Goal: Complete application form: Complete application form

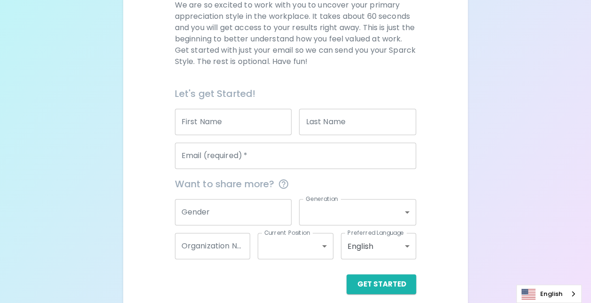
scroll to position [156, 0]
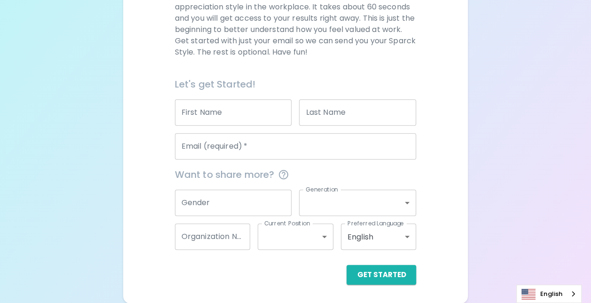
click at [206, 102] on div "First Name First Name" at bounding box center [233, 112] width 117 height 26
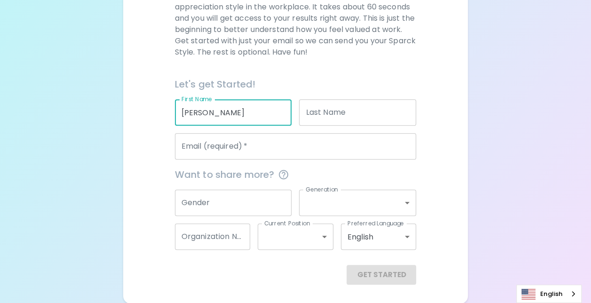
type input "[PERSON_NAME]"
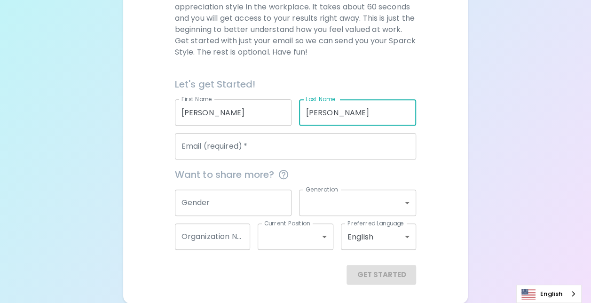
type input "[PERSON_NAME]"
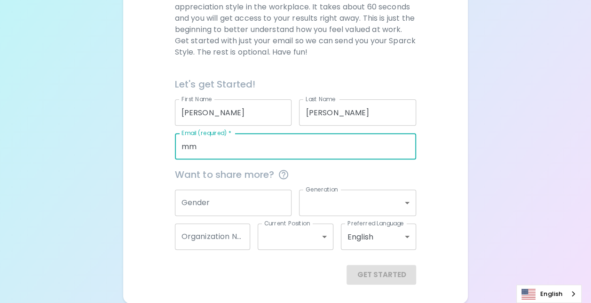
type input "m"
type input "[PERSON_NAME][EMAIL_ADDRESS][DOMAIN_NAME]"
type input "Microsoft"
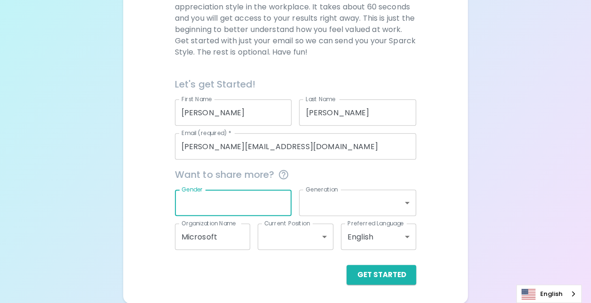
click at [244, 202] on input "Gender" at bounding box center [233, 203] width 117 height 26
type input "[DEMOGRAPHIC_DATA]"
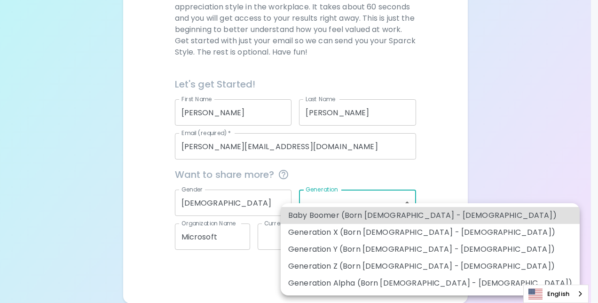
click at [340, 208] on body "Sparck Appreciation Style Quiz We are so excited to work with you to uncover yo…" at bounding box center [299, 73] width 598 height 459
click at [356, 249] on li "Generation Y (Born [DEMOGRAPHIC_DATA] - [DEMOGRAPHIC_DATA])" at bounding box center [430, 249] width 299 height 17
type input "generation_y"
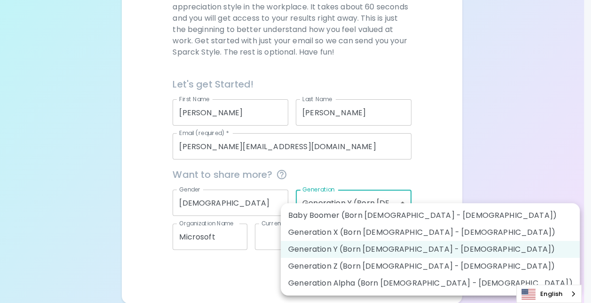
click at [405, 194] on body "Sparck Appreciation Style Quiz We are so excited to work with you to uncover yo…" at bounding box center [295, 73] width 591 height 459
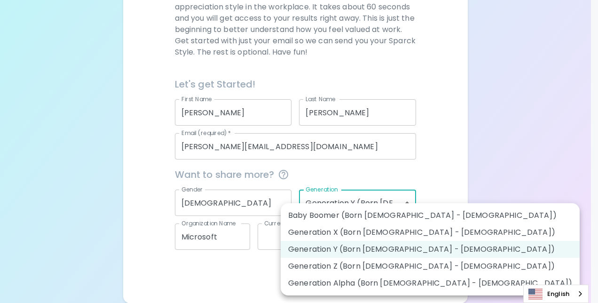
click at [488, 158] on div at bounding box center [299, 151] width 598 height 303
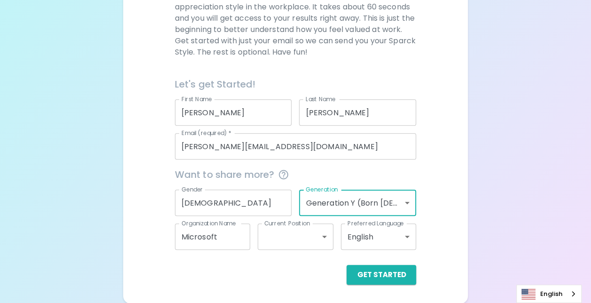
click at [316, 239] on body "Sparck Appreciation Style Quiz We are so excited to work with you to uncover yo…" at bounding box center [295, 73] width 591 height 459
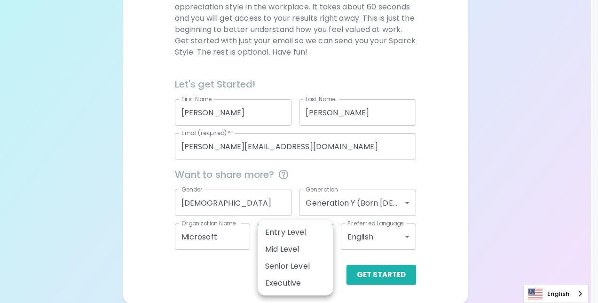
click at [302, 229] on li "Entry Level" at bounding box center [296, 232] width 76 height 17
type input "entry_level"
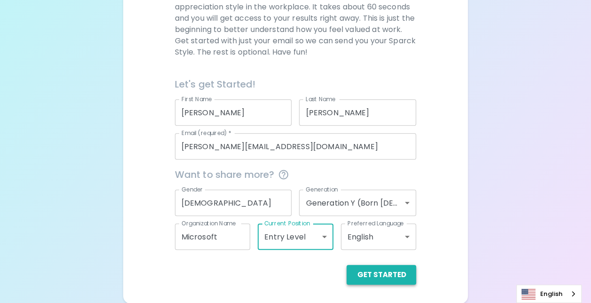
click at [390, 277] on button "Get Started" at bounding box center [382, 275] width 70 height 20
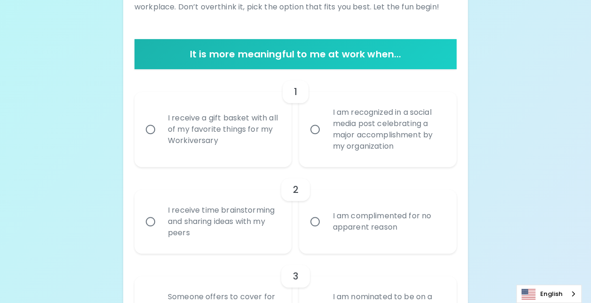
click at [157, 132] on input "I receive a gift basket with all of my favorite things for my Workiversary" at bounding box center [151, 129] width 20 height 20
radio input "true"
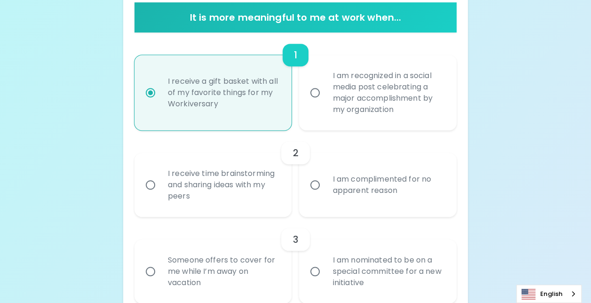
scroll to position [231, 0]
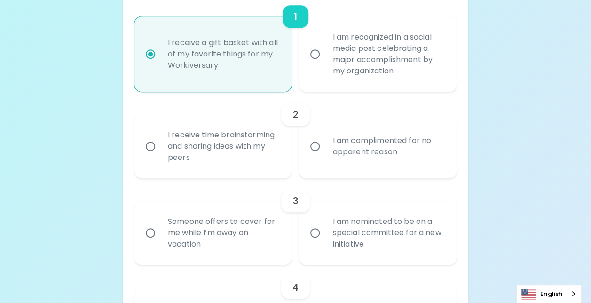
click at [203, 154] on div "I receive time brainstorming and sharing ideas with my peers" at bounding box center [223, 146] width 126 height 56
click at [160, 154] on input "I receive time brainstorming and sharing ideas with my peers" at bounding box center [151, 146] width 20 height 20
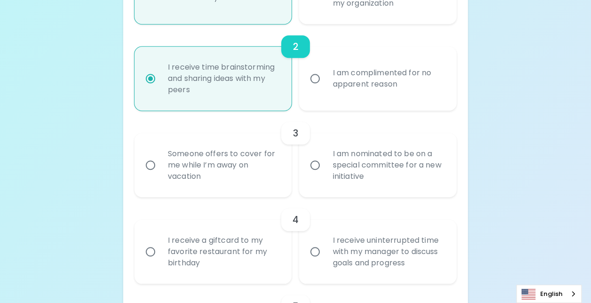
scroll to position [307, 0]
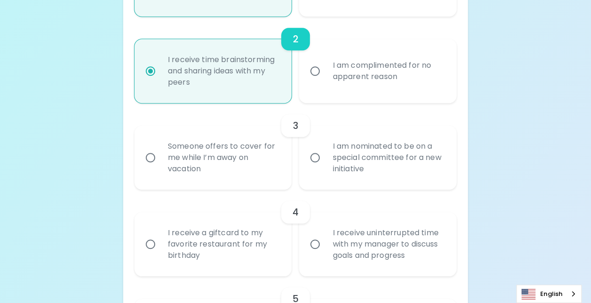
radio input "true"
click at [328, 149] on div "I am nominated to be on a special committee for a new initiative" at bounding box center [388, 157] width 126 height 56
click at [325, 149] on input "I am nominated to be on a special committee for a new initiative" at bounding box center [315, 158] width 20 height 20
radio input "false"
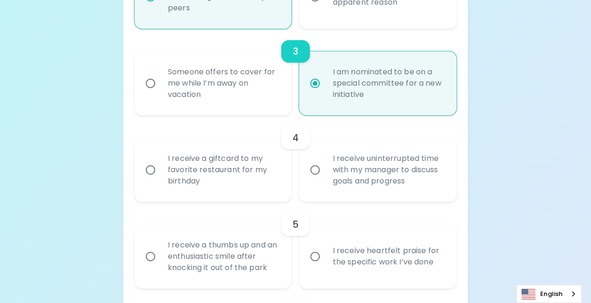
scroll to position [382, 0]
radio input "true"
click at [187, 174] on div "I receive a giftcard to my favorite restaurant for my birthday" at bounding box center [223, 169] width 126 height 56
click at [160, 174] on input "I receive a giftcard to my favorite restaurant for my birthday" at bounding box center [151, 169] width 20 height 20
radio input "false"
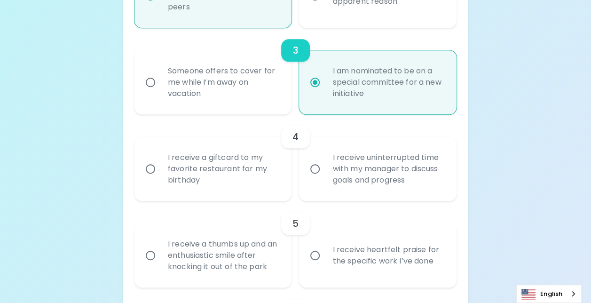
radio input "false"
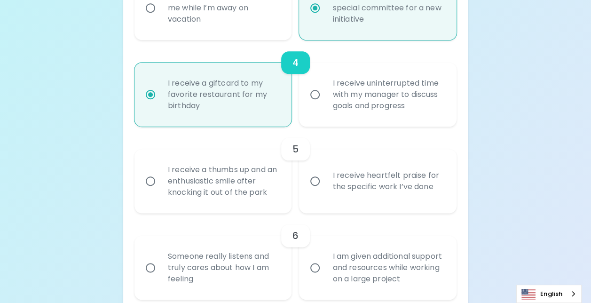
scroll to position [457, 0]
radio input "true"
click at [336, 182] on div "I receive heartfelt praise for the specific work I’ve done" at bounding box center [388, 180] width 126 height 45
click at [325, 182] on input "I receive heartfelt praise for the specific work I’ve done" at bounding box center [315, 180] width 20 height 20
radio input "false"
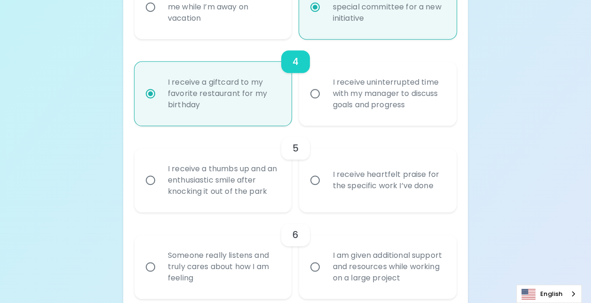
radio input "false"
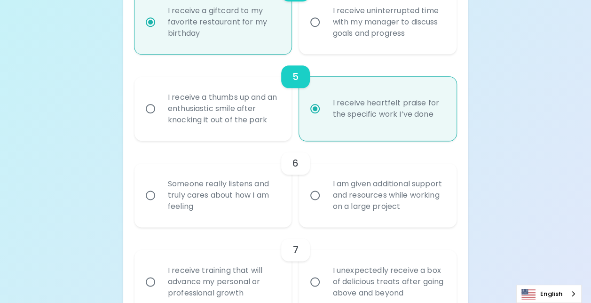
scroll to position [532, 0]
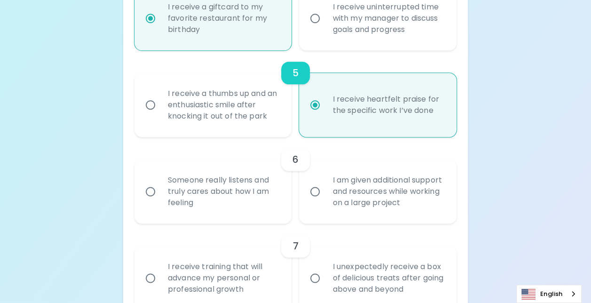
radio input "true"
click at [212, 179] on div "Someone really listens and truly cares about how I am feeling" at bounding box center [223, 191] width 126 height 56
click at [160, 182] on input "Someone really listens and truly cares about how I am feeling" at bounding box center [151, 192] width 20 height 20
radio input "false"
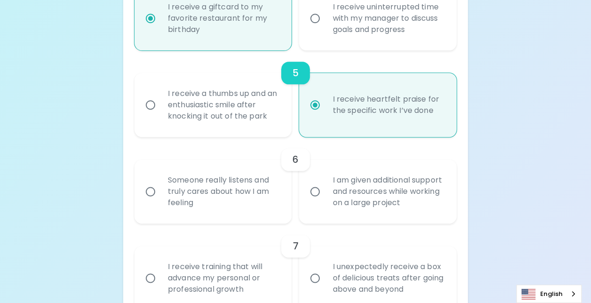
radio input "false"
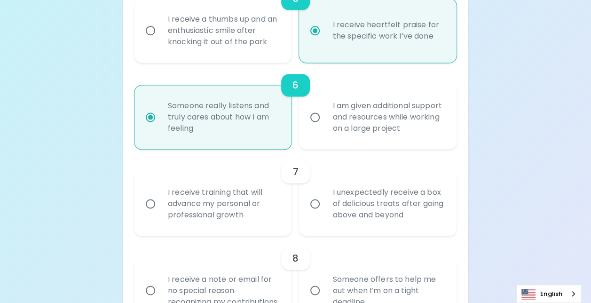
scroll to position [608, 0]
radio input "true"
click at [340, 114] on div "I am given additional support and resources while working on a large project" at bounding box center [388, 116] width 126 height 56
click at [325, 114] on input "I am given additional support and resources while working on a large project" at bounding box center [315, 116] width 20 height 20
radio input "false"
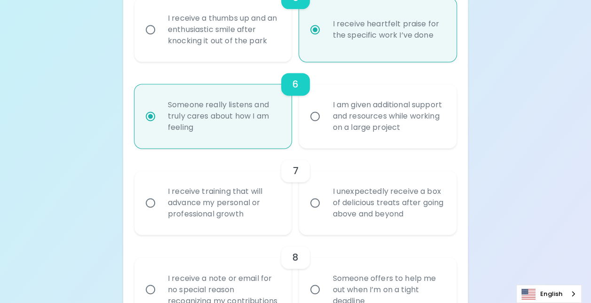
radio input "false"
radio input "true"
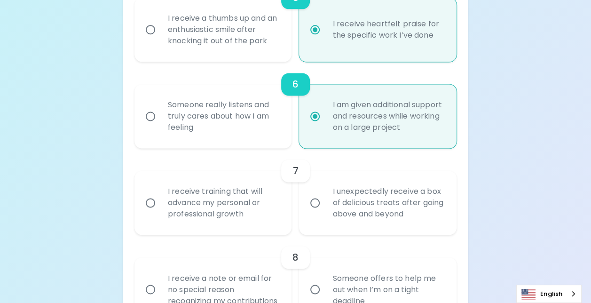
radio input "true"
click at [204, 101] on div "Someone really listens and truly cares about how I am feeling" at bounding box center [223, 116] width 126 height 56
click at [160, 106] on input "Someone really listens and truly cares about how I am feeling" at bounding box center [151, 116] width 20 height 20
radio input "false"
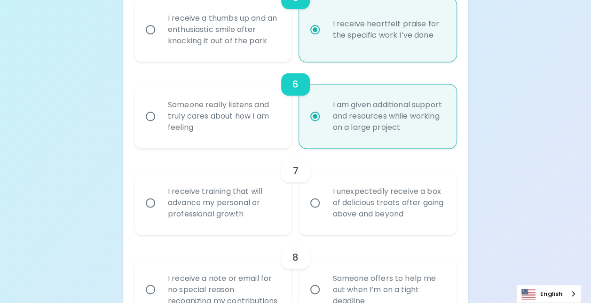
radio input "false"
radio input "true"
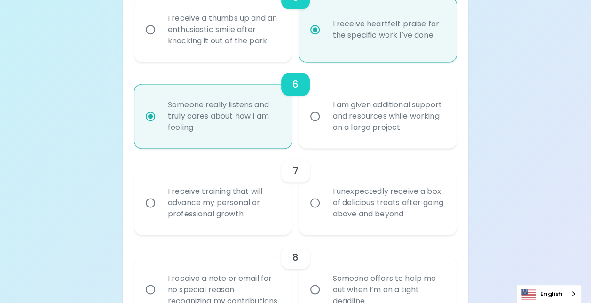
radio input "true"
click at [341, 112] on div "I am given additional support and resources while working on a large project" at bounding box center [388, 116] width 126 height 56
click at [325, 112] on input "I am given additional support and resources while working on a large project" at bounding box center [315, 116] width 20 height 20
radio input "false"
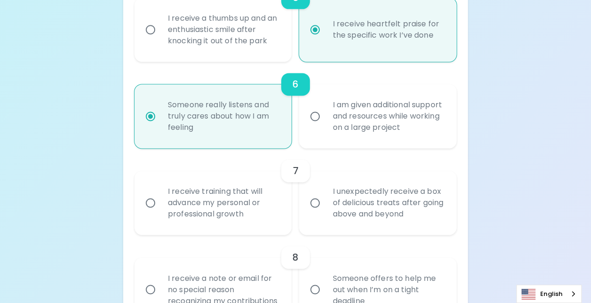
radio input "false"
radio input "true"
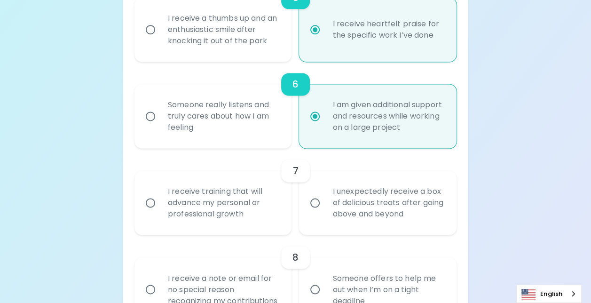
radio input "true"
click at [268, 114] on div "Someone really listens and truly cares about how I am feeling" at bounding box center [223, 116] width 126 height 56
click at [160, 114] on input "Someone really listens and truly cares about how I am feeling" at bounding box center [151, 116] width 20 height 20
radio input "false"
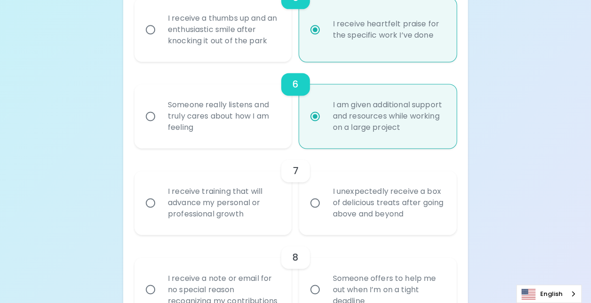
radio input "false"
radio input "true"
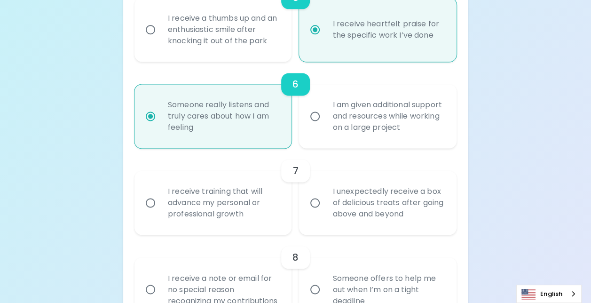
radio input "true"
click at [321, 124] on input "I am given additional support and resources while working on a large project" at bounding box center [315, 116] width 20 height 20
radio input "false"
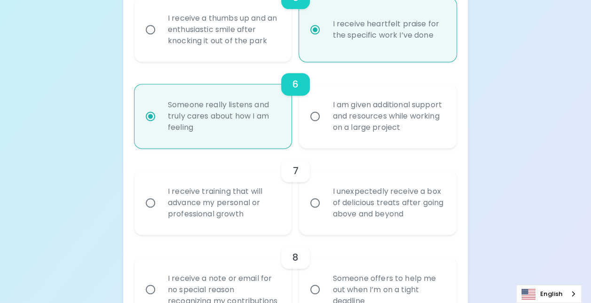
radio input "false"
radio input "true"
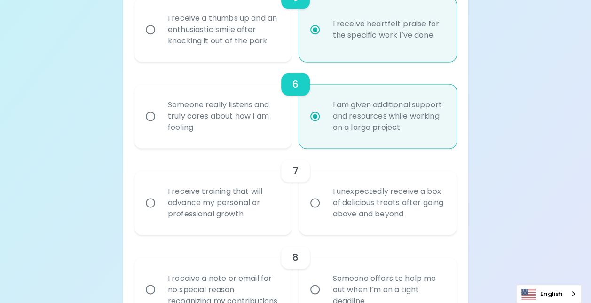
scroll to position [655, 0]
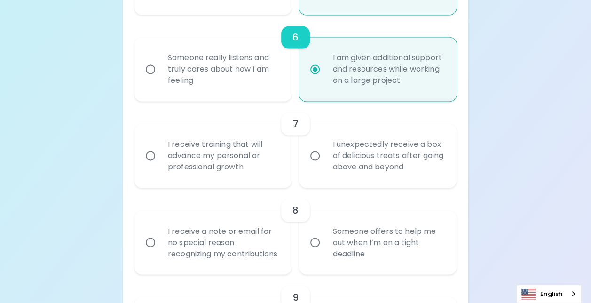
radio input "true"
click at [158, 156] on input "I receive training that will advance my personal or professional growth" at bounding box center [151, 156] width 20 height 20
radio input "false"
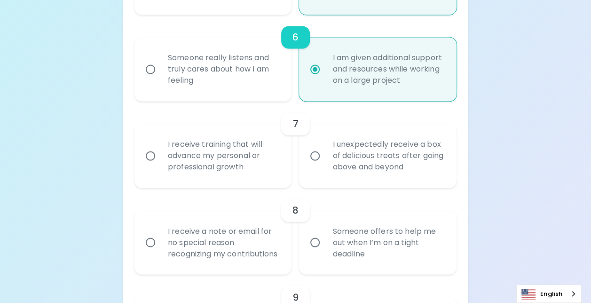
radio input "false"
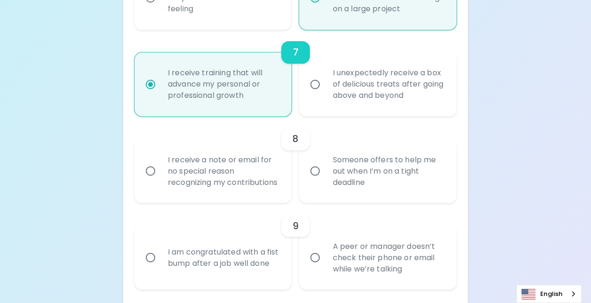
scroll to position [730, 0]
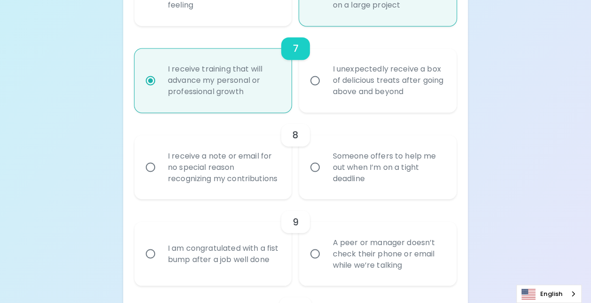
radio input "true"
click at [325, 182] on div "Someone offers to help me out when I’m on a tight deadline" at bounding box center [388, 167] width 126 height 56
click at [325, 177] on input "Someone offers to help me out when I’m on a tight deadline" at bounding box center [315, 167] width 20 height 20
radio input "false"
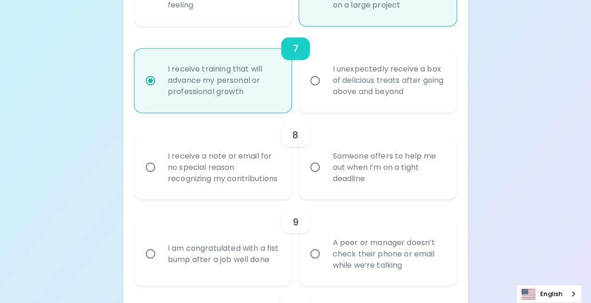
radio input "false"
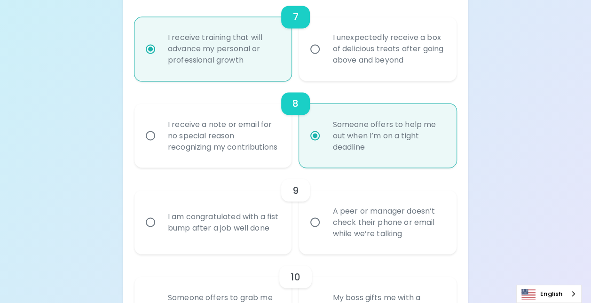
scroll to position [805, 0]
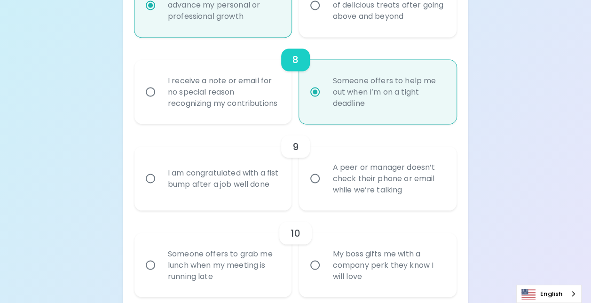
radio input "true"
click at [333, 206] on div "A peer or manager doesn’t check their phone or email while we’re talking" at bounding box center [388, 178] width 126 height 56
click at [325, 188] on input "A peer or manager doesn’t check their phone or email while we’re talking" at bounding box center [315, 178] width 20 height 20
radio input "false"
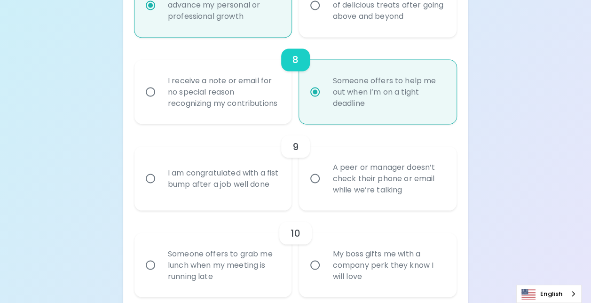
radio input "false"
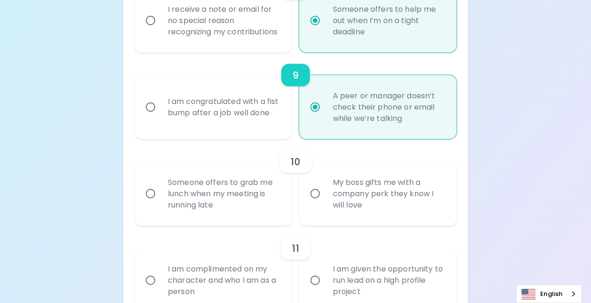
scroll to position [880, 0]
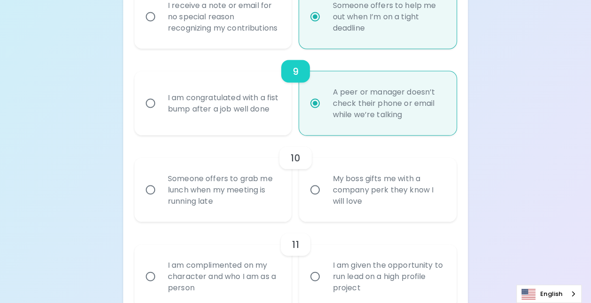
radio input "true"
click at [189, 188] on div "Someone offers to grab me lunch when my meeting is running late" at bounding box center [223, 189] width 126 height 56
click at [160, 188] on input "Someone offers to grab me lunch when my meeting is running late" at bounding box center [151, 190] width 20 height 20
radio input "false"
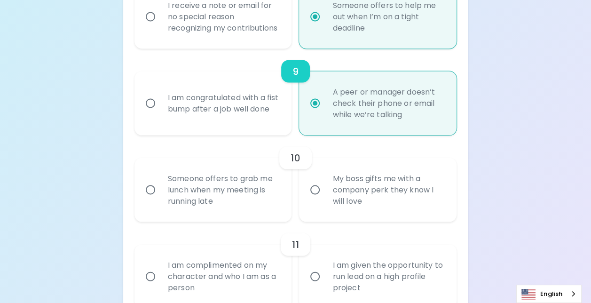
radio input "false"
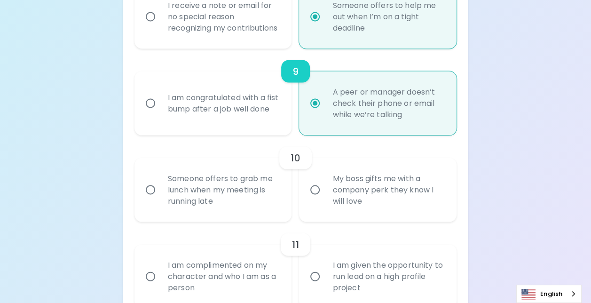
radio input "false"
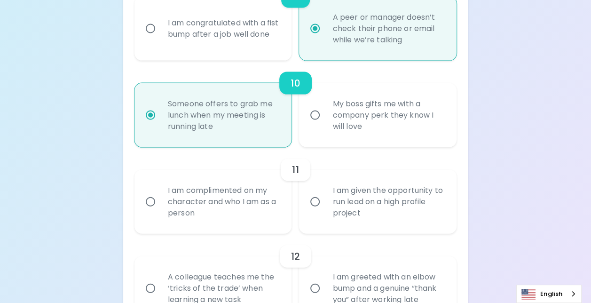
scroll to position [956, 0]
radio input "true"
click at [186, 201] on div "I am complimented on my character and who I am as a person" at bounding box center [223, 201] width 126 height 56
click at [160, 201] on input "I am complimented on my character and who I am as a person" at bounding box center [151, 201] width 20 height 20
radio input "false"
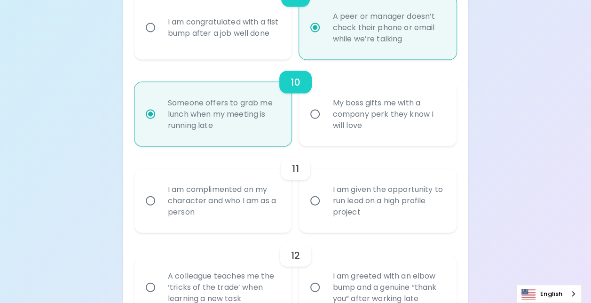
radio input "false"
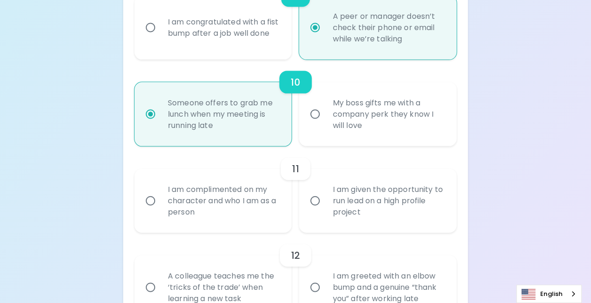
radio input "false"
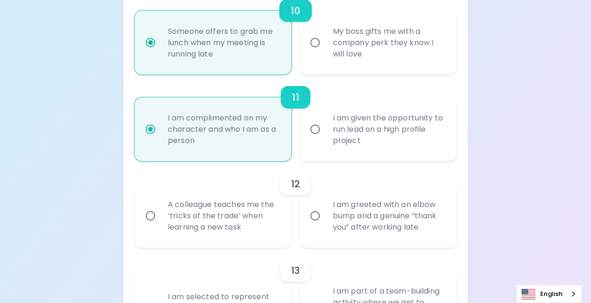
scroll to position [1031, 0]
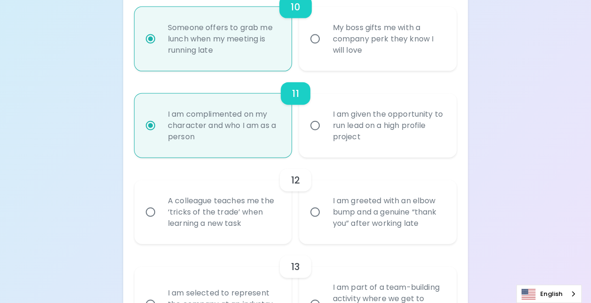
radio input "true"
click at [243, 232] on div "A colleague teaches me the ‘tricks of the trade’ when learning a new task" at bounding box center [223, 212] width 126 height 56
click at [160, 222] on input "A colleague teaches me the ‘tricks of the trade’ when learning a new task" at bounding box center [151, 212] width 20 height 20
radio input "false"
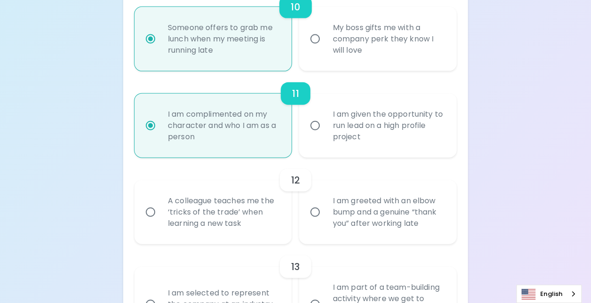
radio input "false"
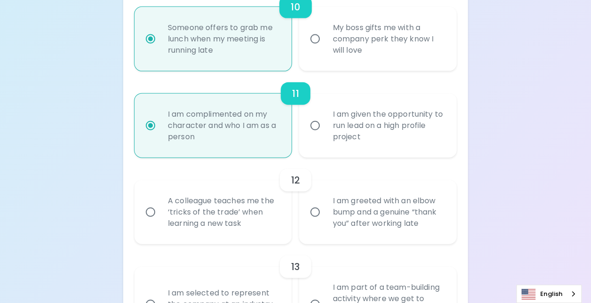
radio input "false"
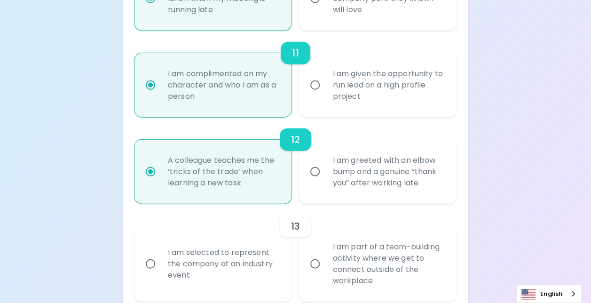
scroll to position [1106, 0]
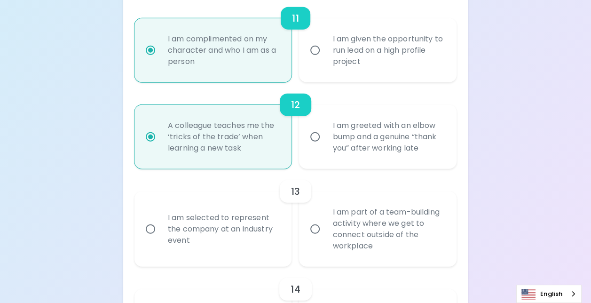
radio input "true"
click at [177, 235] on div "I am selected to represent the company at an industry event" at bounding box center [223, 229] width 126 height 56
click at [160, 235] on input "I am selected to represent the company at an industry event" at bounding box center [151, 229] width 20 height 20
radio input "false"
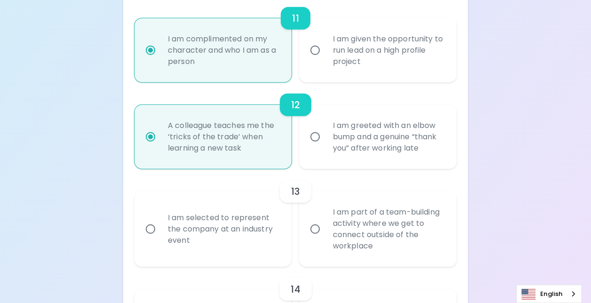
radio input "false"
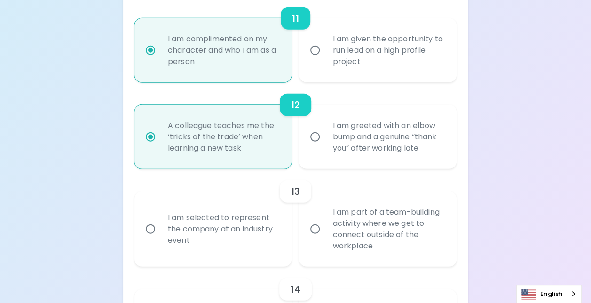
radio input "false"
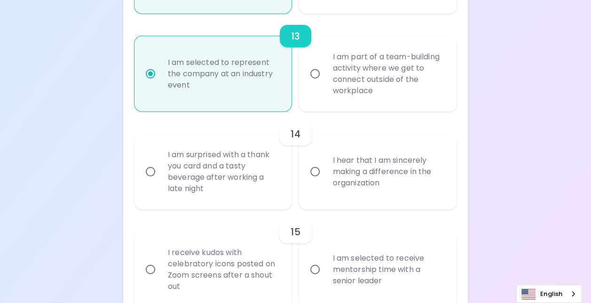
scroll to position [1275, 0]
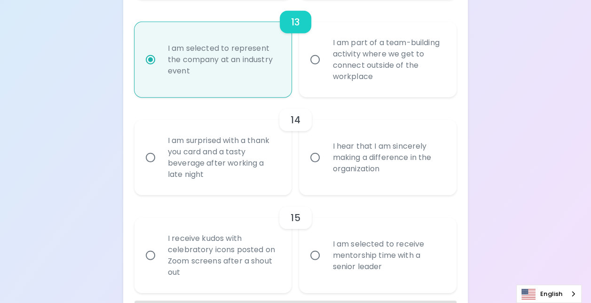
radio input "true"
click at [191, 186] on div "I am surprised with a thank you card and a tasty beverage after working a late …" at bounding box center [223, 158] width 126 height 68
click at [160, 167] on input "I am surprised with a thank you card and a tasty beverage after working a late …" at bounding box center [151, 158] width 20 height 20
radio input "false"
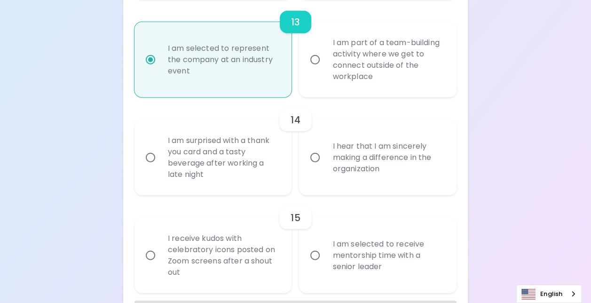
radio input "false"
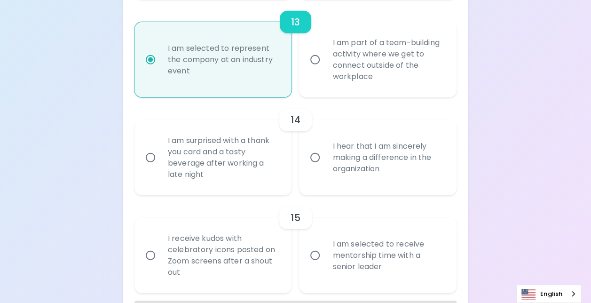
radio input "false"
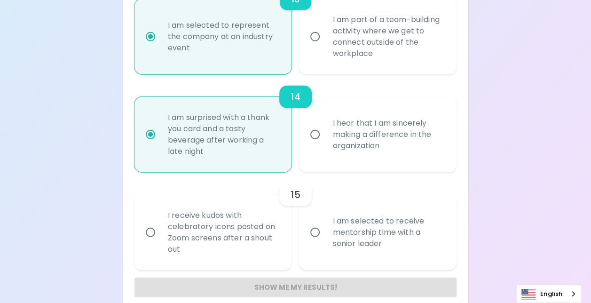
scroll to position [1322, 0]
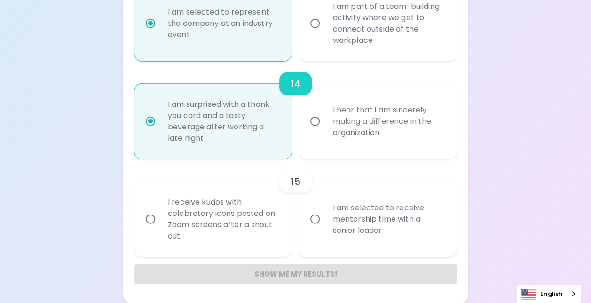
radio input "true"
click at [378, 224] on div "I am selected to receive mentorship time with a senior leader" at bounding box center [388, 219] width 126 height 56
click at [325, 224] on input "I am selected to receive mentorship time with a senior leader" at bounding box center [315, 219] width 20 height 20
radio input "false"
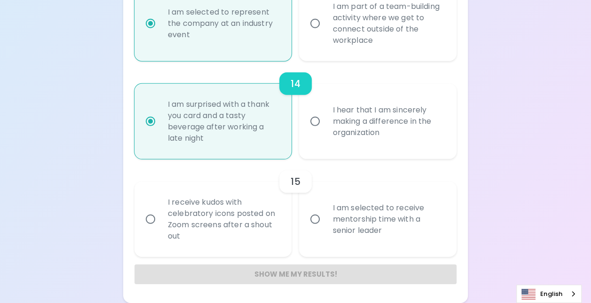
radio input "false"
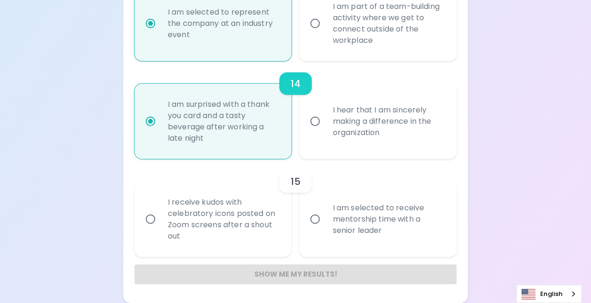
radio input "false"
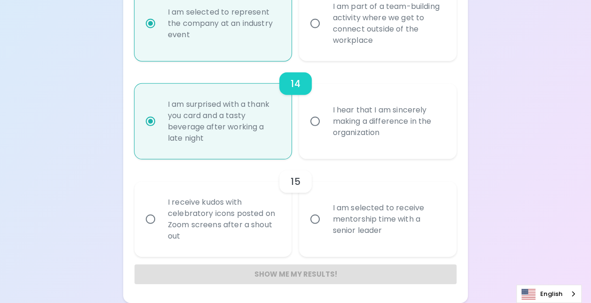
radio input "false"
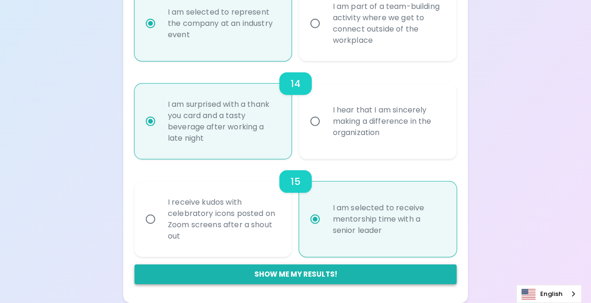
radio input "true"
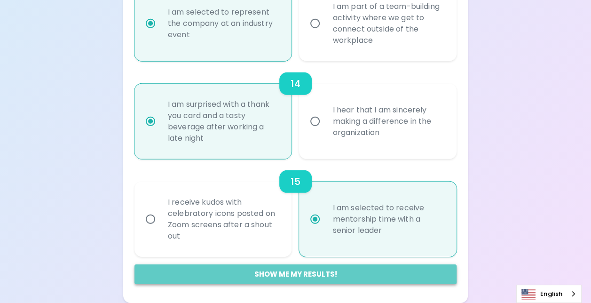
click at [292, 276] on button "Show me my results!" at bounding box center [295, 274] width 322 height 20
radio input "false"
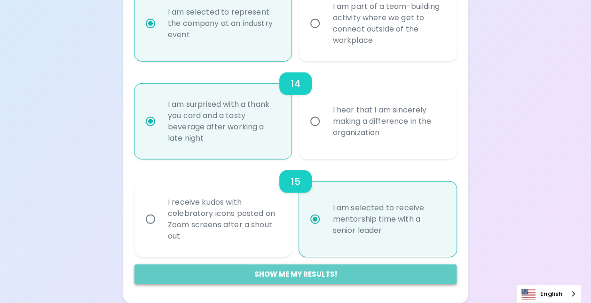
radio input "false"
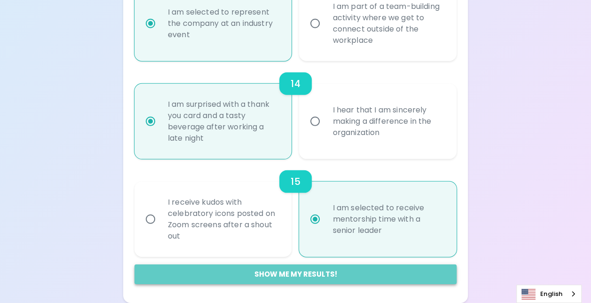
radio input "false"
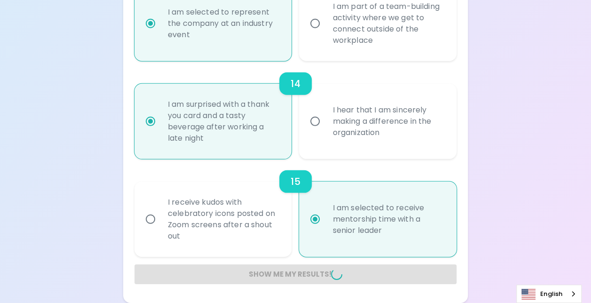
radio input "false"
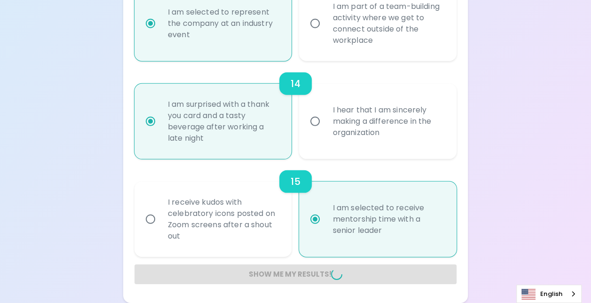
radio input "false"
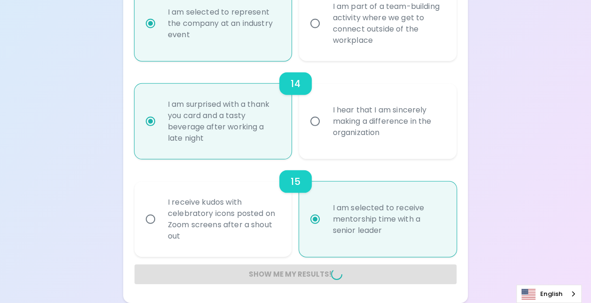
radio input "false"
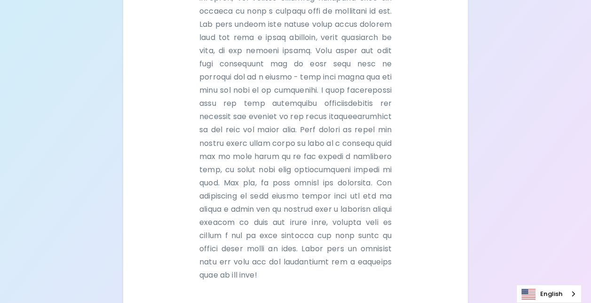
scroll to position [798, 0]
